Goal: Task Accomplishment & Management: Use online tool/utility

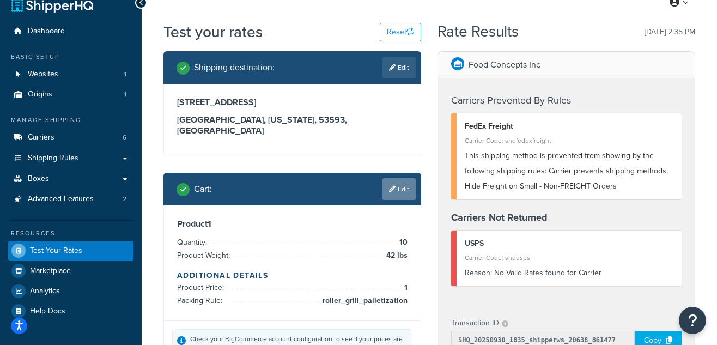
click at [403, 180] on link "Edit" at bounding box center [399, 189] width 33 height 22
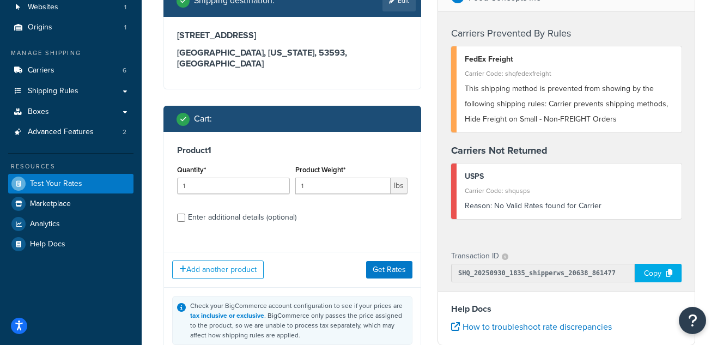
scroll to position [124, 0]
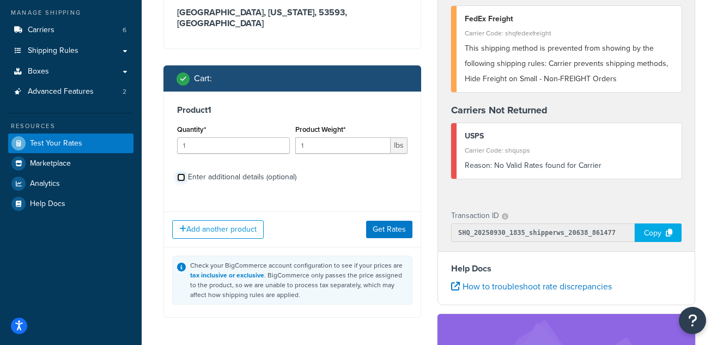
click at [181, 173] on input "Enter additional details (optional)" at bounding box center [181, 177] width 8 height 8
checkbox input "true"
select select "88123"
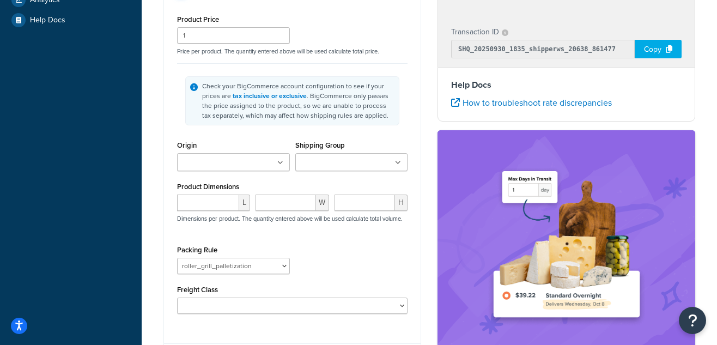
scroll to position [315, 0]
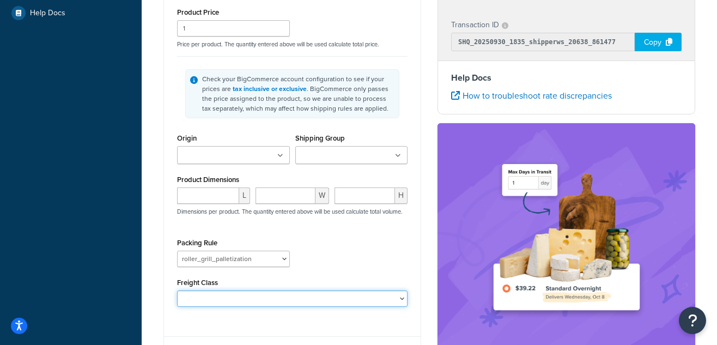
click at [222, 294] on select "50 55 60 65 70 77.5 85 92.5 100 110 125 150 175 200 250 300 400 500" at bounding box center [292, 298] width 231 height 16
click at [382, 146] on ul at bounding box center [351, 155] width 113 height 18
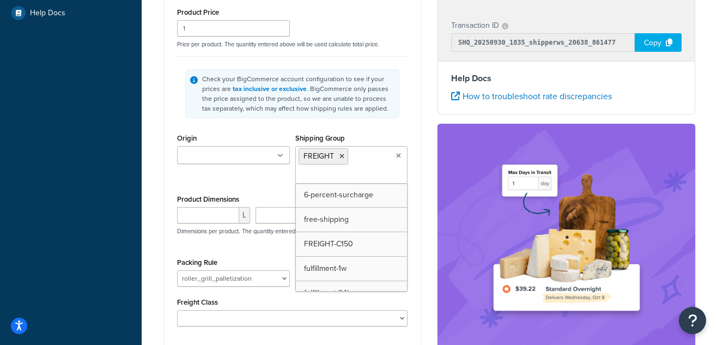
click at [247, 235] on div "L W H Dimensions per product. The quantity entered above will be used calculate…" at bounding box center [292, 227] width 236 height 40
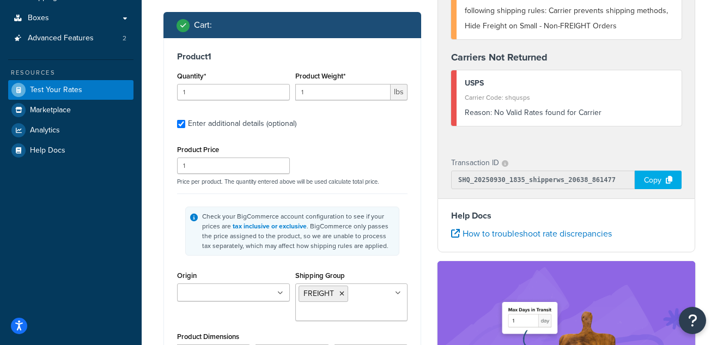
scroll to position [131, 0]
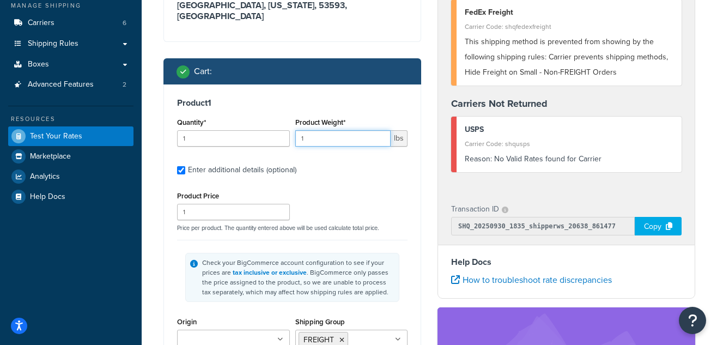
drag, startPoint x: 314, startPoint y: 129, endPoint x: 265, endPoint y: 128, distance: 49.1
click at [265, 128] on div "Quantity* 1 Product Weight* 1 lbs" at bounding box center [292, 135] width 236 height 40
type input "42"
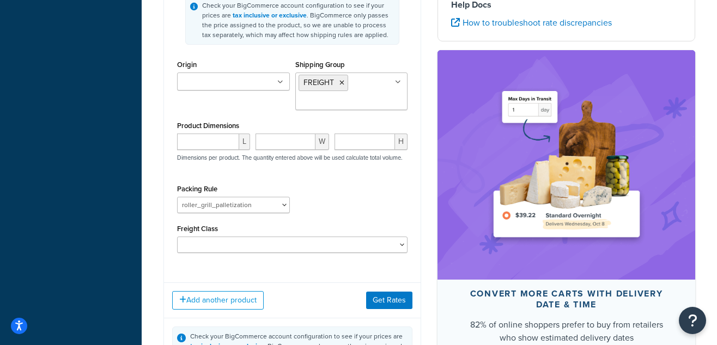
scroll to position [501, 0]
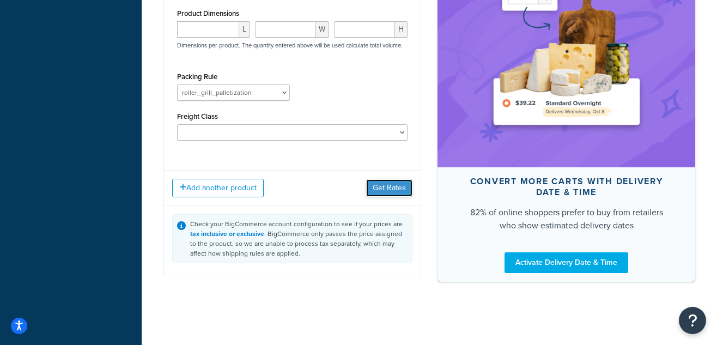
click at [384, 181] on button "Get Rates" at bounding box center [389, 187] width 46 height 17
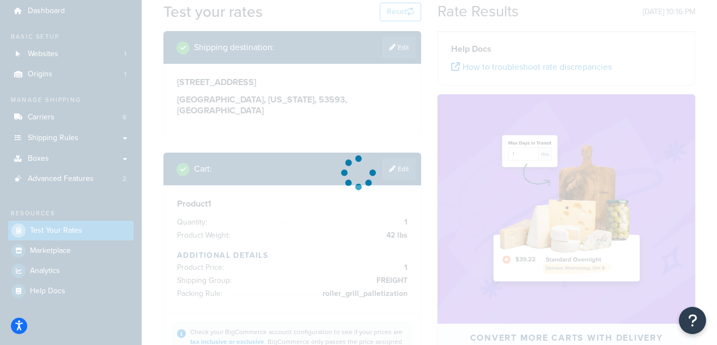
scroll to position [30, 0]
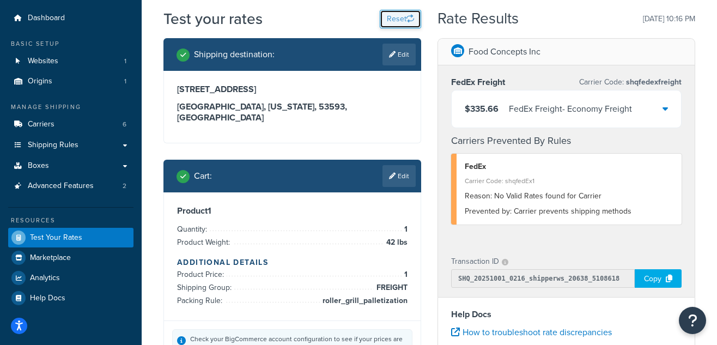
click at [397, 19] on button "Reset" at bounding box center [400, 19] width 41 height 19
select select "[GEOGRAPHIC_DATA]"
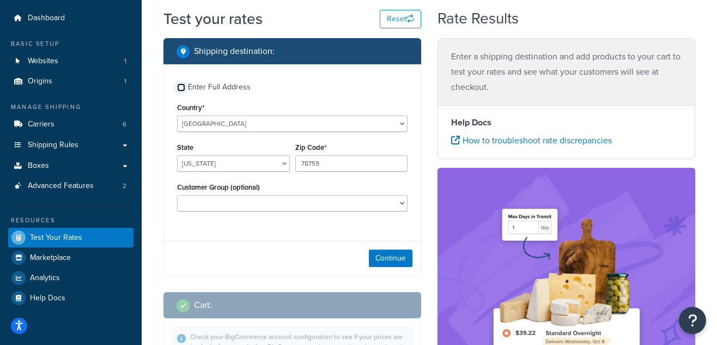
click at [182, 87] on input "Enter Full Address" at bounding box center [181, 87] width 8 height 8
checkbox input "true"
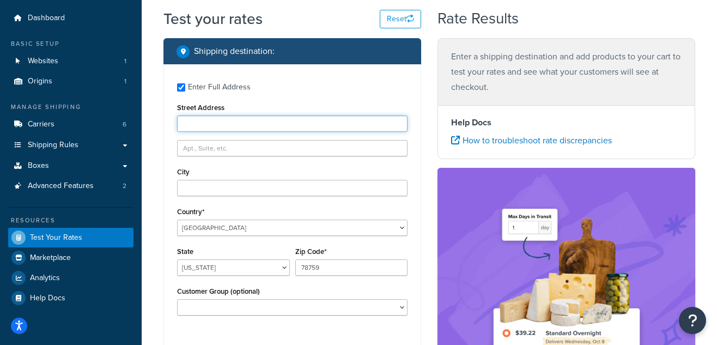
click at [207, 120] on input "Street Address" at bounding box center [292, 124] width 231 height 16
type input "[STREET_ADDRESS]"
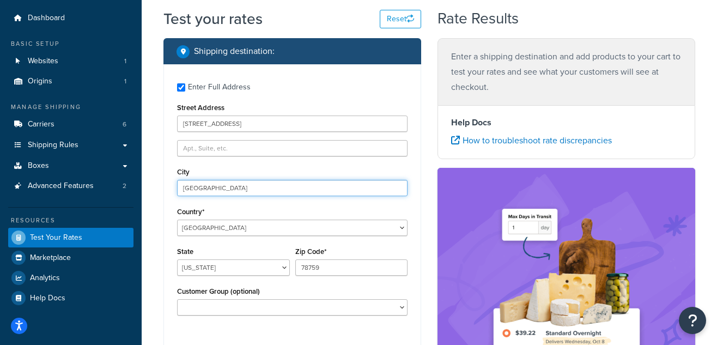
type input "[GEOGRAPHIC_DATA]"
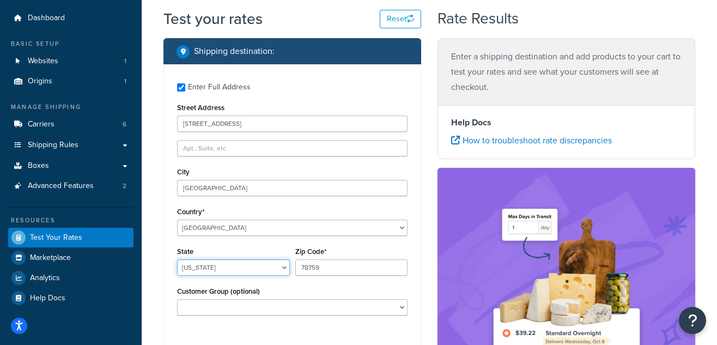
select select "WI"
type input "53593"
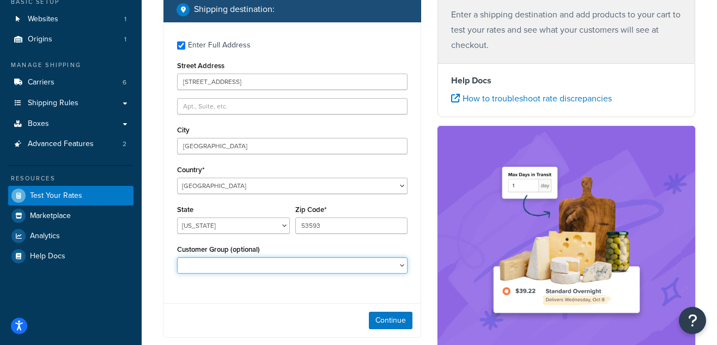
scroll to position [262, 0]
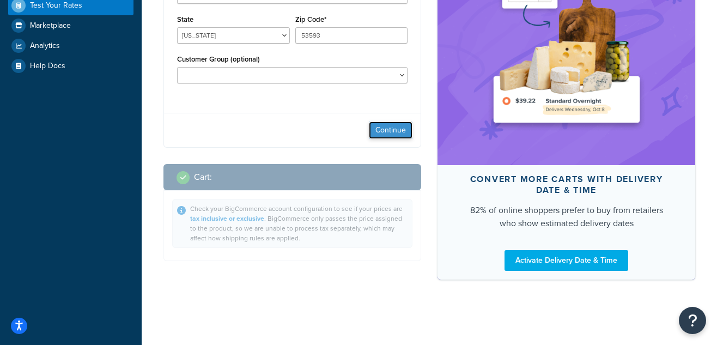
click at [392, 131] on button "Continue" at bounding box center [391, 130] width 44 height 17
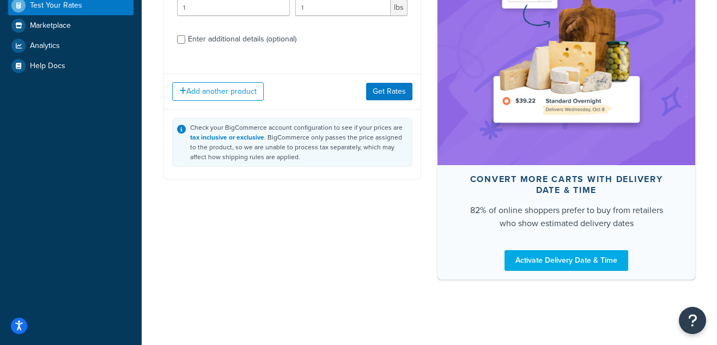
scroll to position [190, 0]
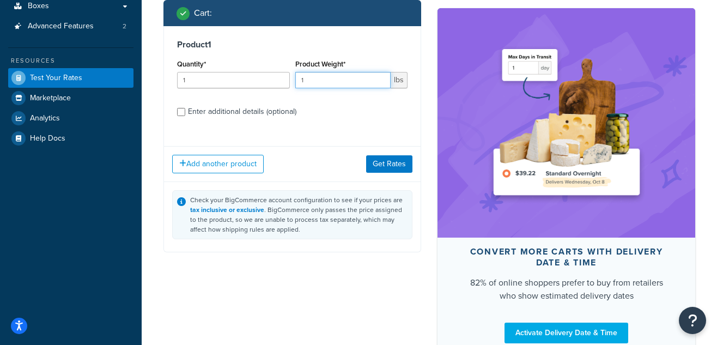
drag, startPoint x: 342, startPoint y: 65, endPoint x: 278, endPoint y: 66, distance: 64.3
click at [278, 66] on div "Quantity* 1 Product Weight* 1 lbs" at bounding box center [292, 77] width 236 height 40
type input "42"
click at [183, 108] on input "Enter additional details (optional)" at bounding box center [181, 112] width 8 height 8
checkbox input "true"
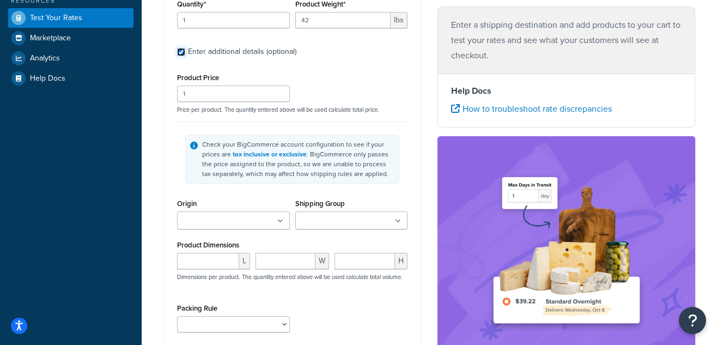
scroll to position [257, 0]
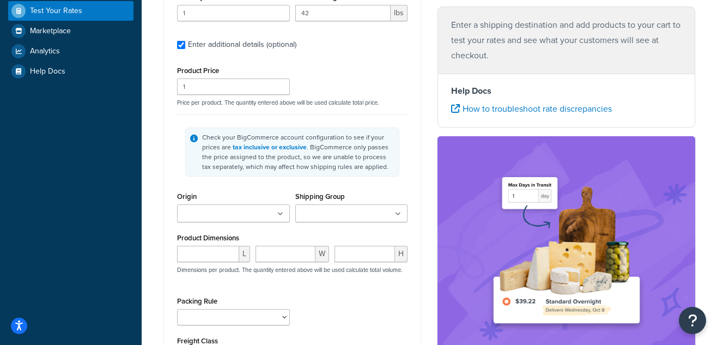
click at [334, 208] on input "Shipping Group" at bounding box center [347, 214] width 96 height 12
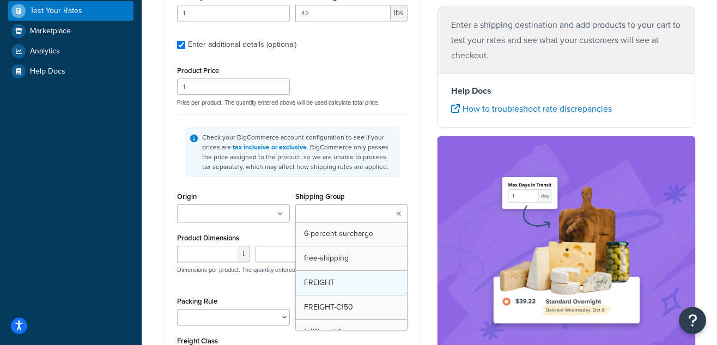
type input "2"
type input "fr"
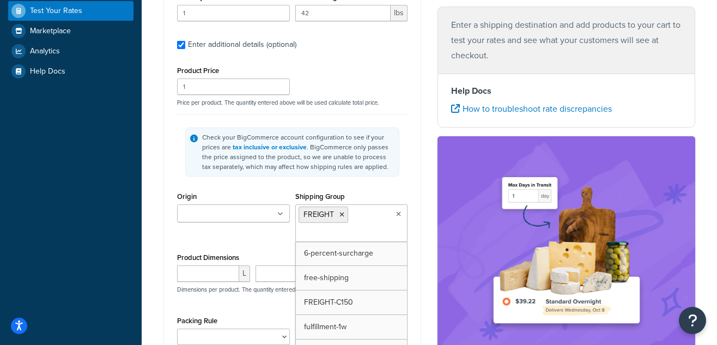
click at [230, 232] on div "Origin Food Concepts Inc Shipping Group FREIGHT 6-percent-surcharge free-shippi…" at bounding box center [292, 219] width 236 height 61
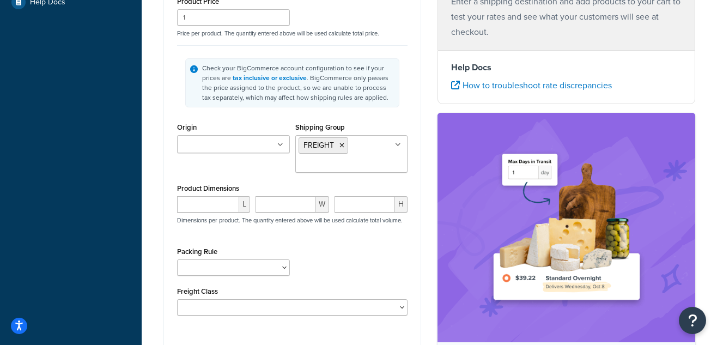
scroll to position [333, 0]
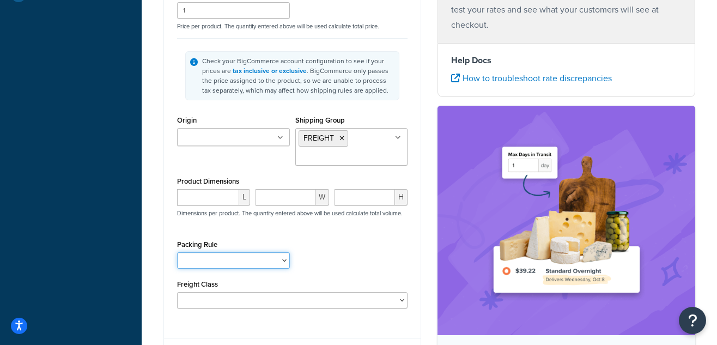
click at [246, 252] on select "8055_Merch_Bundle HRS-31S_bundle HRS-31S_Merch_Bundle pack_separately roller_gr…" at bounding box center [233, 260] width 113 height 16
select select "88123"
click at [177, 252] on select "8055_Merch_Bundle HRS-31S_bundle HRS-31S_Merch_Bundle pack_separately roller_gr…" at bounding box center [233, 260] width 113 height 16
click at [363, 244] on div "Packing Rule 8055_Merch_Bundle HRS-31S_bundle HRS-31S_Merch_Bundle pack_separat…" at bounding box center [292, 257] width 236 height 40
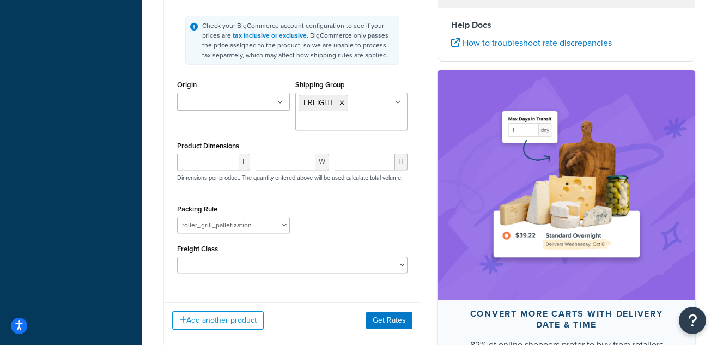
scroll to position [383, 0]
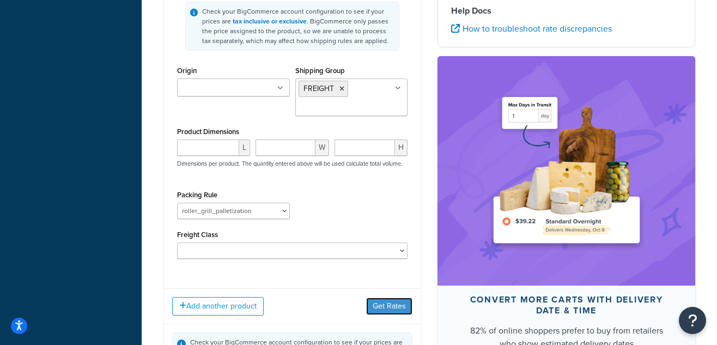
click at [379, 298] on button "Get Rates" at bounding box center [389, 306] width 46 height 17
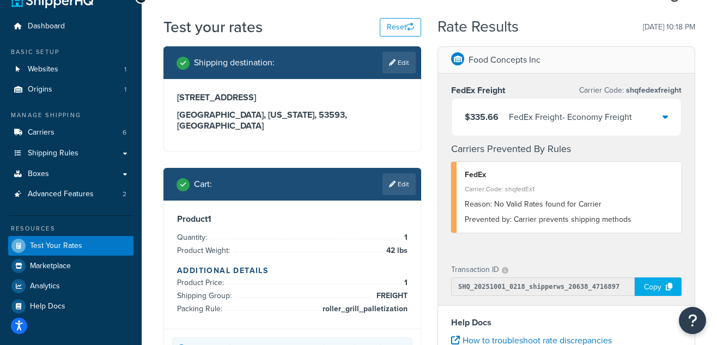
scroll to position [0, 0]
